Goal: Browse casually

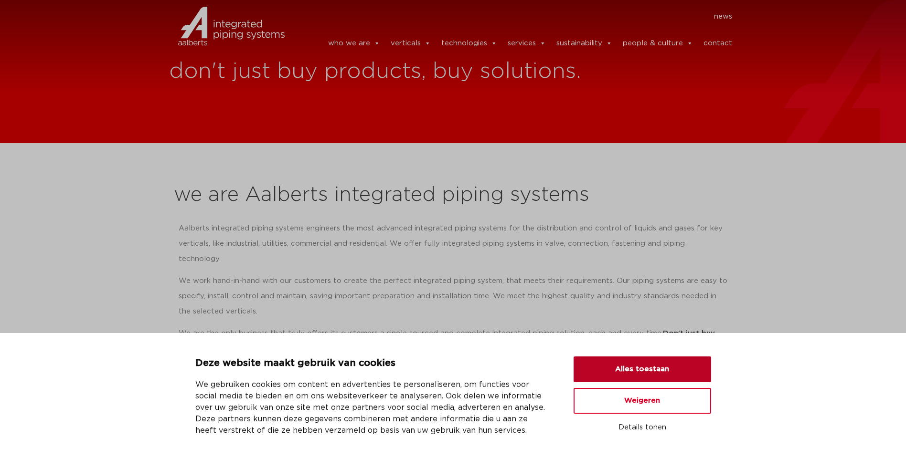
click at [625, 372] on button "Alles toestaan" at bounding box center [642, 370] width 138 height 26
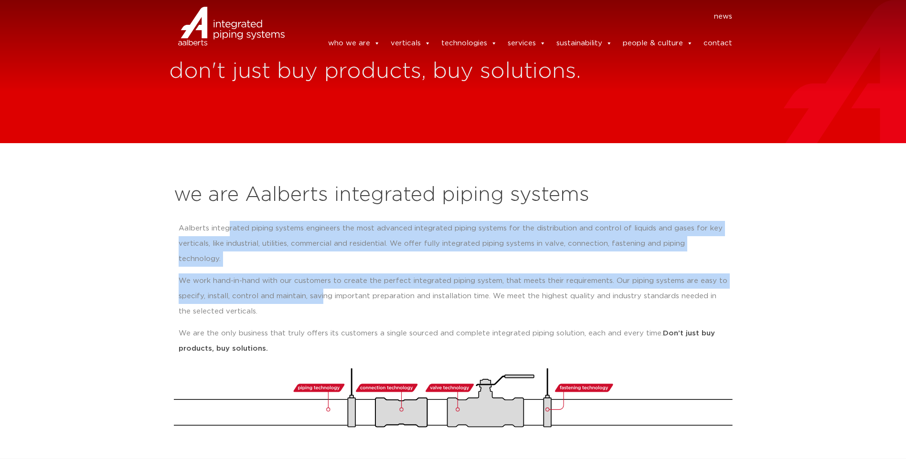
drag, startPoint x: 228, startPoint y: 227, endPoint x: 322, endPoint y: 288, distance: 111.9
click at [322, 288] on div "Aalberts integrated piping systems engineers the most advanced integrated pipin…" at bounding box center [453, 289] width 549 height 136
drag, startPoint x: 322, startPoint y: 288, endPoint x: 267, endPoint y: 292, distance: 55.6
click at [269, 292] on p "We work hand-in-hand with our customers to create the perfect integrated piping…" at bounding box center [453, 297] width 549 height 46
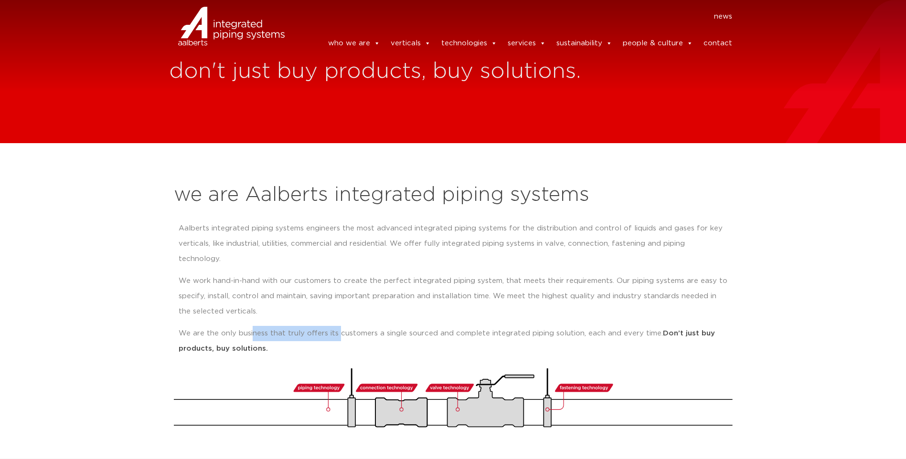
drag, startPoint x: 253, startPoint y: 321, endPoint x: 337, endPoint y: 320, distance: 84.0
click at [337, 326] on p "We are the only business that truly offers its customers a single sourced and c…" at bounding box center [453, 341] width 549 height 31
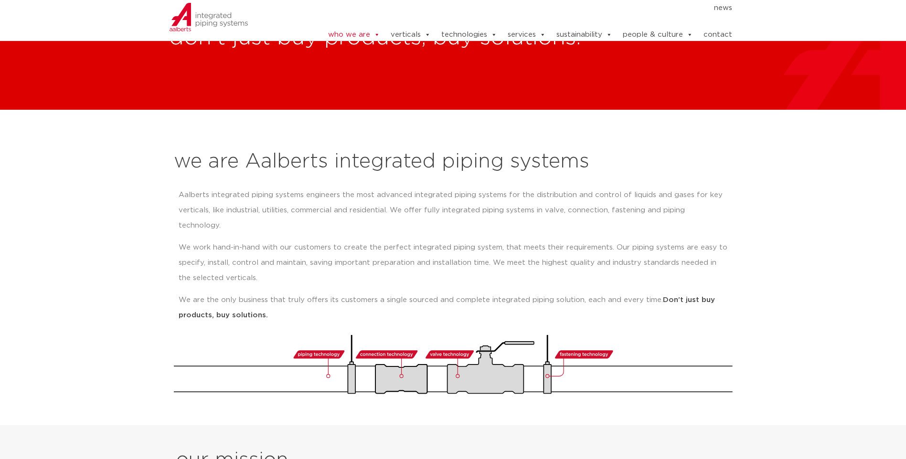
scroll to position [48, 0]
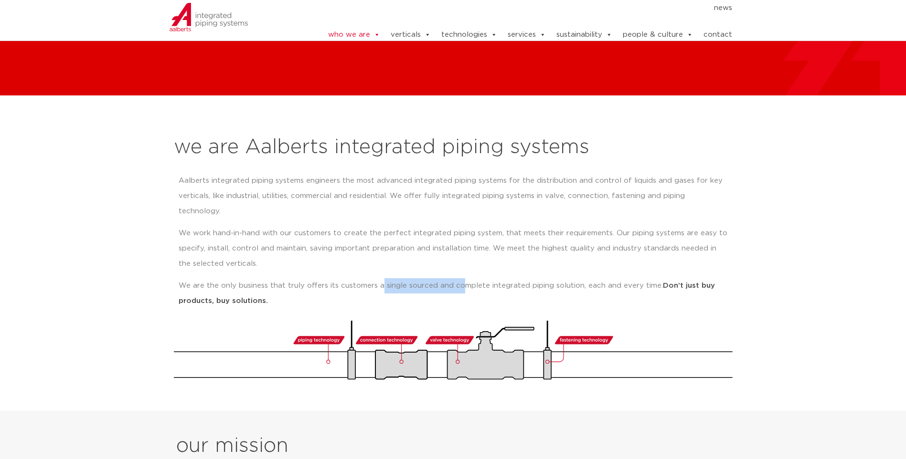
drag, startPoint x: 380, startPoint y: 273, endPoint x: 463, endPoint y: 273, distance: 82.6
click at [463, 278] on p "We are the only business that truly offers its customers a single sourced and c…" at bounding box center [453, 293] width 549 height 31
click at [329, 278] on p "We are the only business that truly offers its customers a single sourced and c…" at bounding box center [453, 293] width 549 height 31
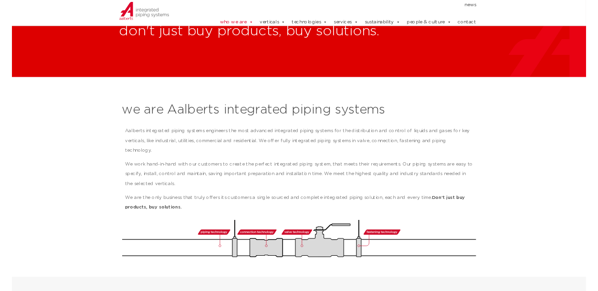
scroll to position [0, 0]
